Goal: Navigation & Orientation: Find specific page/section

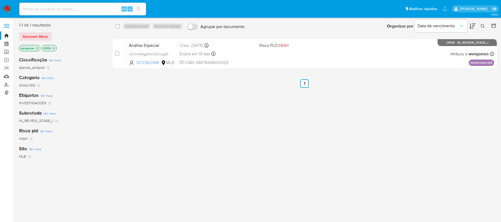
click at [6, 12] on img at bounding box center [7, 8] width 9 height 9
click at [7, 9] on img at bounding box center [7, 8] width 9 height 9
click at [7, 10] on img at bounding box center [7, 8] width 9 height 9
